Goal: Information Seeking & Learning: Check status

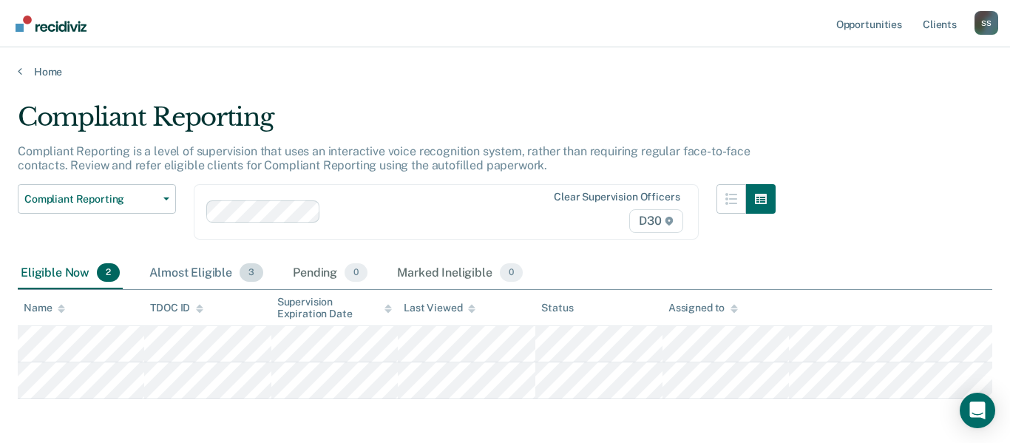
click at [203, 273] on div "Almost Eligible 3" at bounding box center [206, 273] width 120 height 33
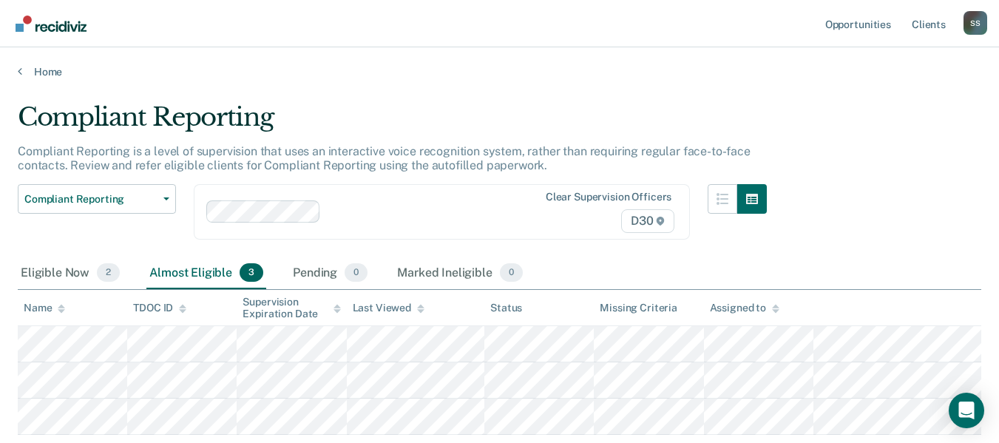
scroll to position [33, 0]
click at [857, 27] on link "Opportunities" at bounding box center [858, 23] width 72 height 47
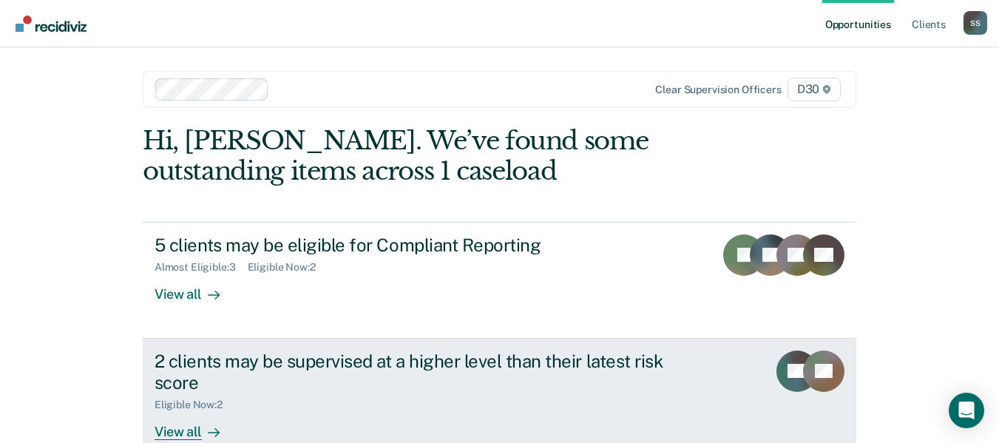
click at [535, 356] on div "2 clients may be supervised at a higher level than their latest risk score" at bounding box center [414, 372] width 519 height 43
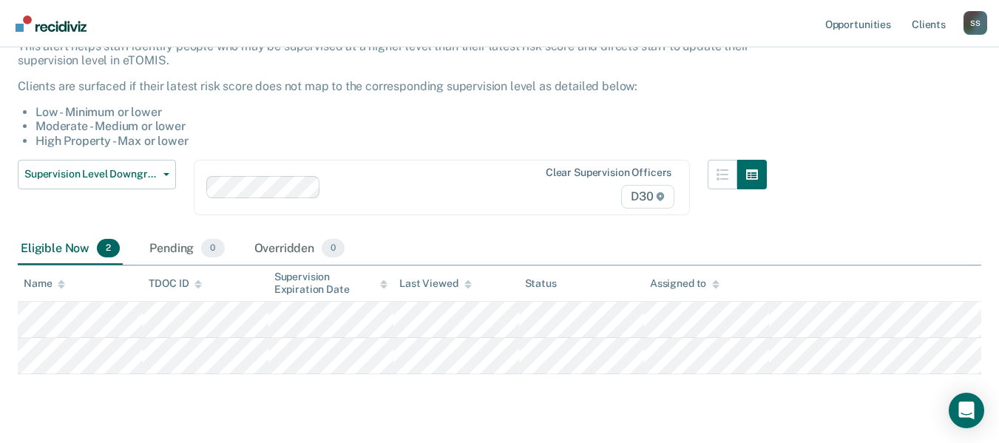
scroll to position [143, 0]
